Goal: Task Accomplishment & Management: Use online tool/utility

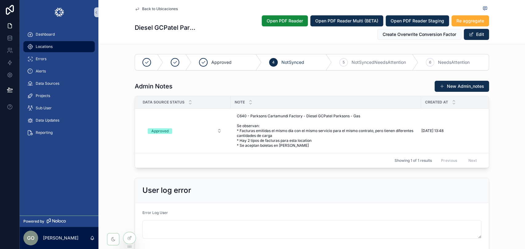
click at [43, 47] on span "Locations" at bounding box center [44, 46] width 17 height 5
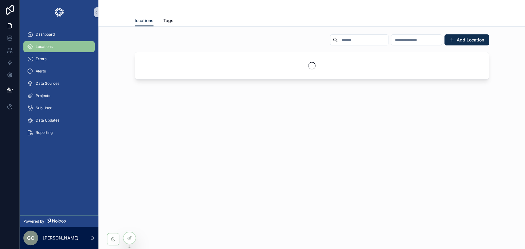
click at [338, 40] on input "scrollable content" at bounding box center [363, 40] width 50 height 9
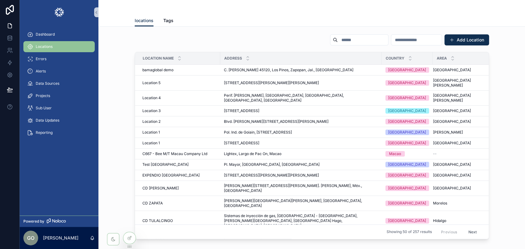
paste input "**********"
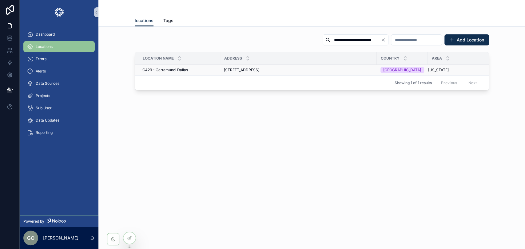
type input "**********"
click at [259, 70] on span "[STREET_ADDRESS]" at bounding box center [241, 70] width 35 height 5
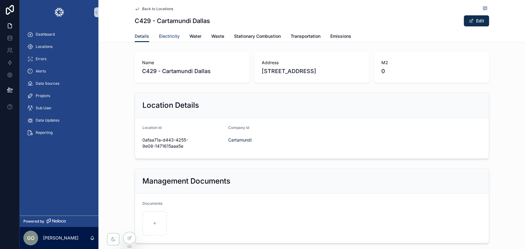
click at [169, 37] on span "Electricity" at bounding box center [169, 36] width 21 height 6
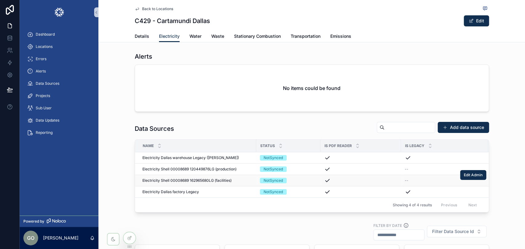
click at [216, 181] on span "Electricity Shell 00008689 162965680LG (facilities)" at bounding box center [186, 180] width 89 height 5
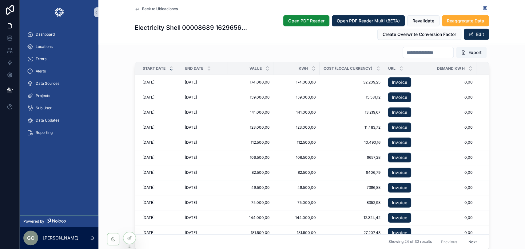
scroll to position [991, 0]
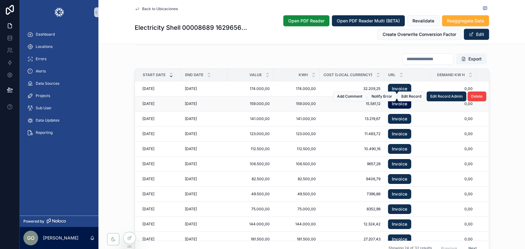
click at [396, 108] on link "Invoice" at bounding box center [399, 104] width 23 height 10
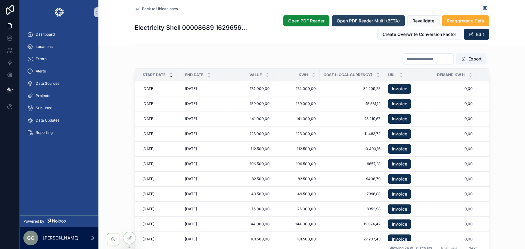
click at [0, 0] on div "Add Comment Notify Error Edit Record Edit Record Admin Delete" at bounding box center [0, 0] width 0 height 0
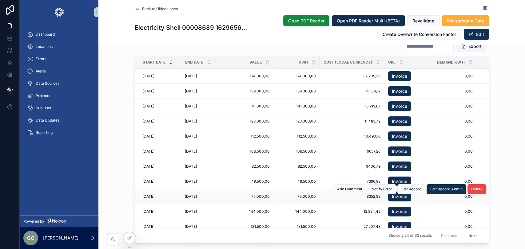
scroll to position [978, 0]
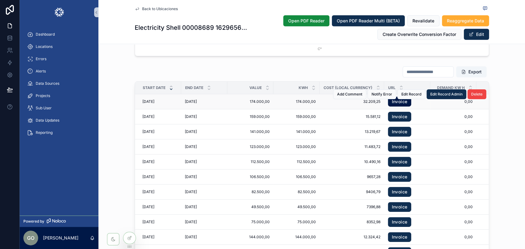
click at [401, 107] on link "Invoice" at bounding box center [399, 102] width 23 height 10
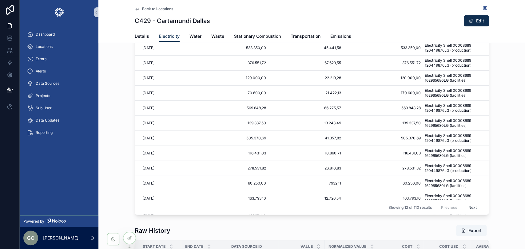
scroll to position [705, 0]
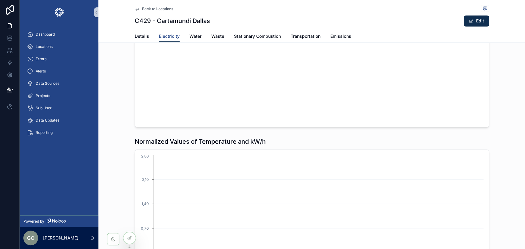
click at [165, 36] on span "Electricity" at bounding box center [169, 36] width 21 height 6
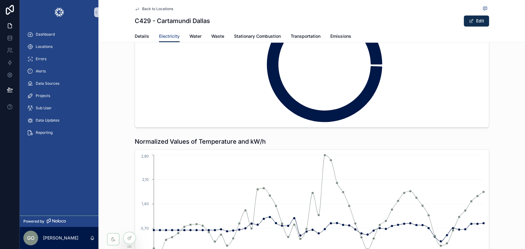
scroll to position [0, 0]
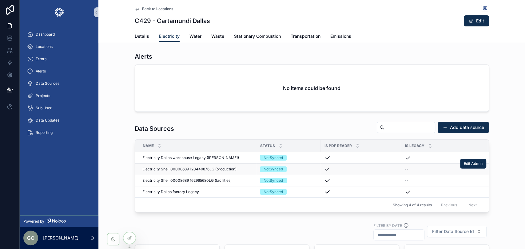
click at [204, 169] on span "Electricity Shell 00008689 120449876LG (production)" at bounding box center [189, 169] width 94 height 5
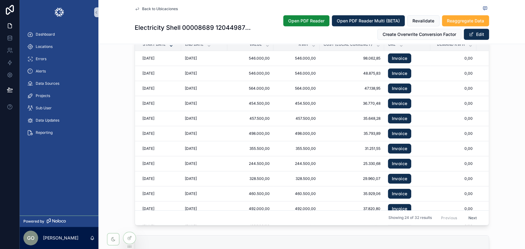
scroll to position [1025, 0]
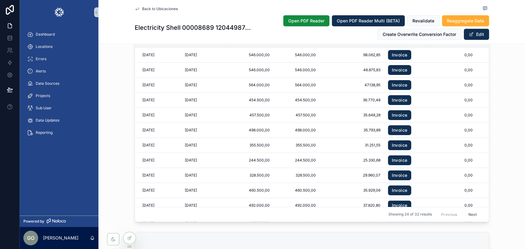
click at [170, 43] on icon "scrollable content" at bounding box center [171, 42] width 2 height 1
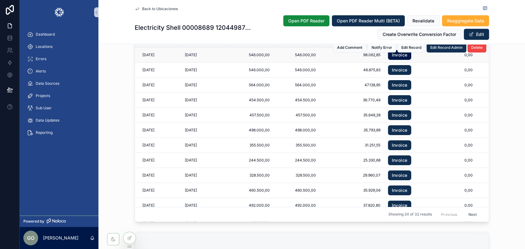
click at [397, 60] on link "Invoice" at bounding box center [399, 55] width 23 height 10
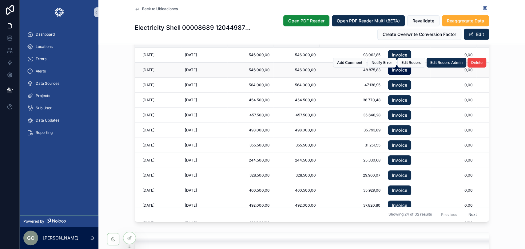
click at [398, 70] on div "Add Comment Notify Error Edit Record Edit Record Admin Delete" at bounding box center [409, 62] width 153 height 15
click at [397, 75] on link "Invoice" at bounding box center [399, 70] width 23 height 10
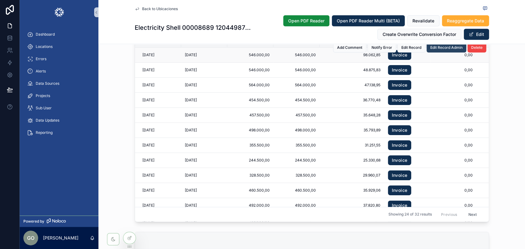
click at [438, 50] on span "Edit Record Admin" at bounding box center [446, 47] width 32 height 5
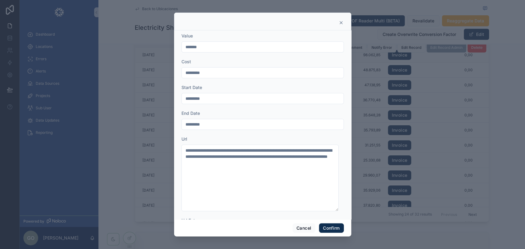
click at [190, 72] on input "*********" at bounding box center [263, 73] width 162 height 9
type input "********"
click at [299, 228] on button "Cancel" at bounding box center [303, 229] width 23 height 10
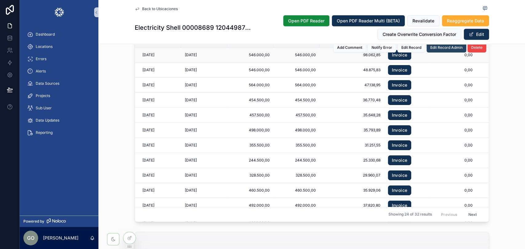
click at [435, 50] on span "Edit Record Admin" at bounding box center [446, 47] width 32 height 5
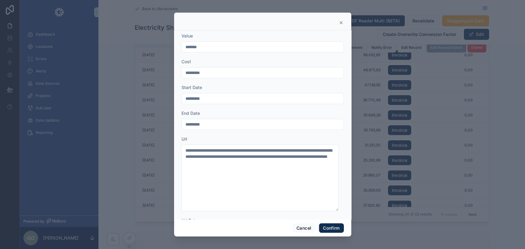
drag, startPoint x: 185, startPoint y: 70, endPoint x: 208, endPoint y: 70, distance: 23.7
click at [208, 70] on input "*********" at bounding box center [263, 73] width 162 height 9
type input "******"
click at [301, 227] on button "Cancel" at bounding box center [303, 229] width 23 height 10
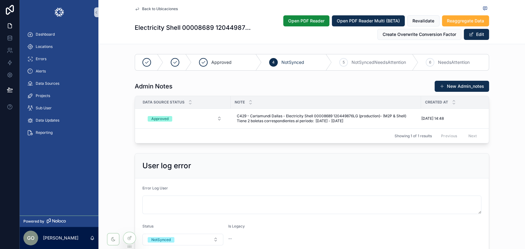
scroll to position [615, 0]
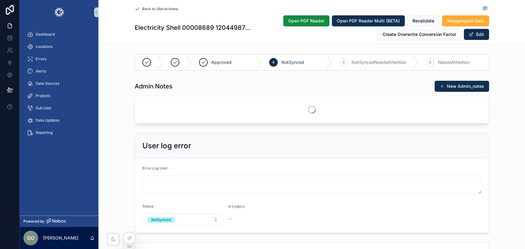
click at [509, 98] on div "Admin Notes New Admin_notes" at bounding box center [311, 102] width 427 height 48
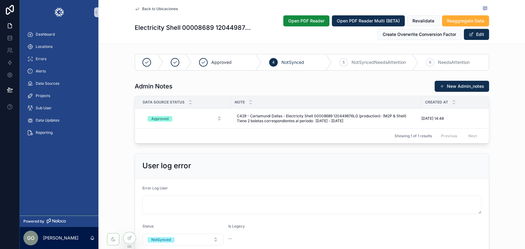
click at [118, 151] on div "User log error Error Log User Status NotSynced Is Legacy --" at bounding box center [311, 203] width 427 height 105
click at [461, 20] on span "Reaggregate Data" at bounding box center [465, 21] width 37 height 6
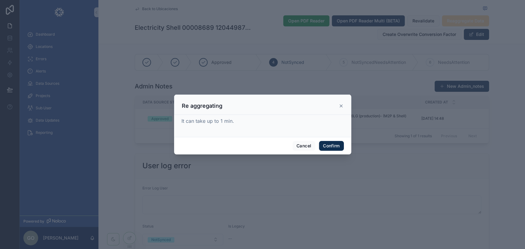
click at [460, 20] on div at bounding box center [262, 124] width 525 height 249
click at [329, 147] on button "Confirm" at bounding box center [331, 146] width 25 height 10
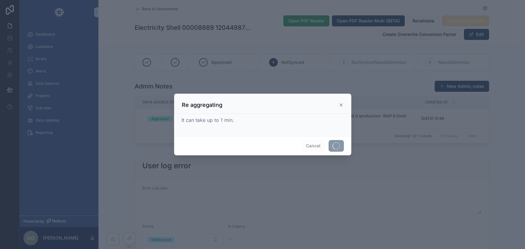
scroll to position [649, 0]
